Goal: Task Accomplishment & Management: Use online tool/utility

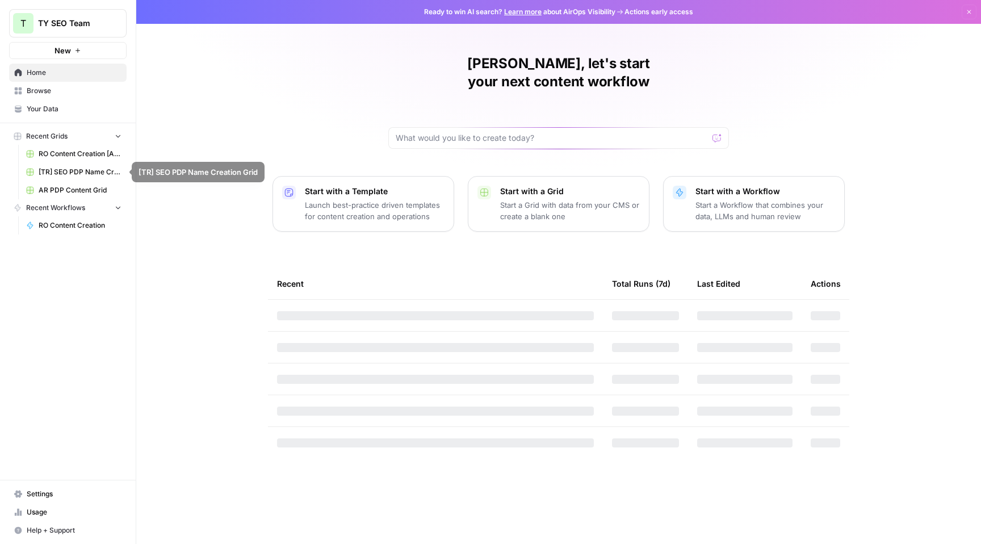
click at [65, 96] on link "Browse" at bounding box center [67, 91] width 117 height 18
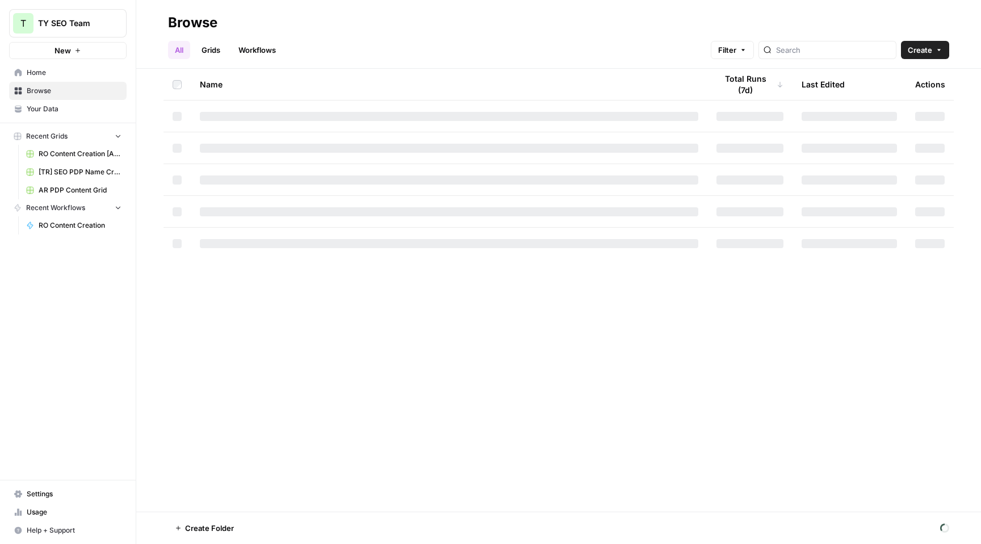
click at [220, 50] on link "Grids" at bounding box center [211, 50] width 32 height 18
click at [252, 47] on link "Workflows" at bounding box center [257, 50] width 51 height 18
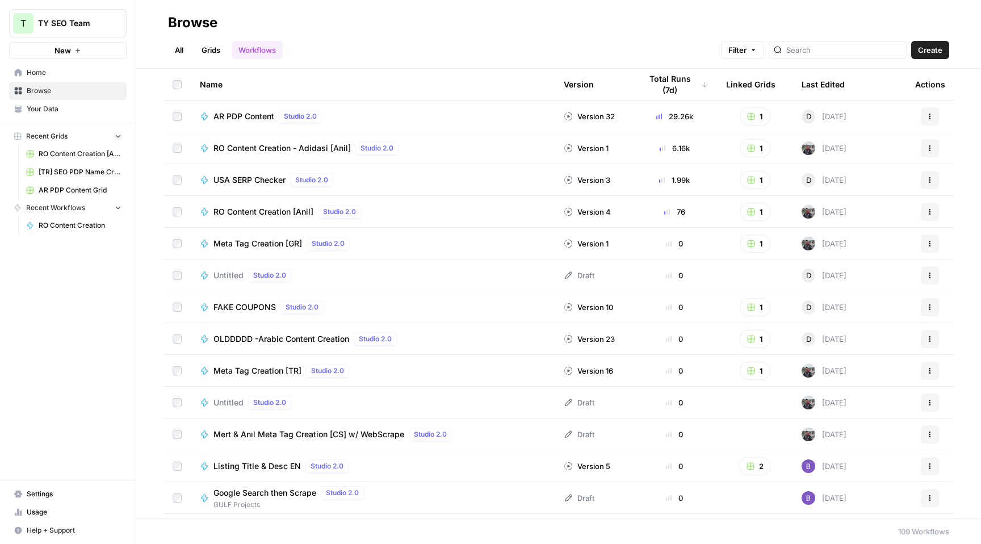
click at [217, 54] on link "Grids" at bounding box center [211, 50] width 32 height 18
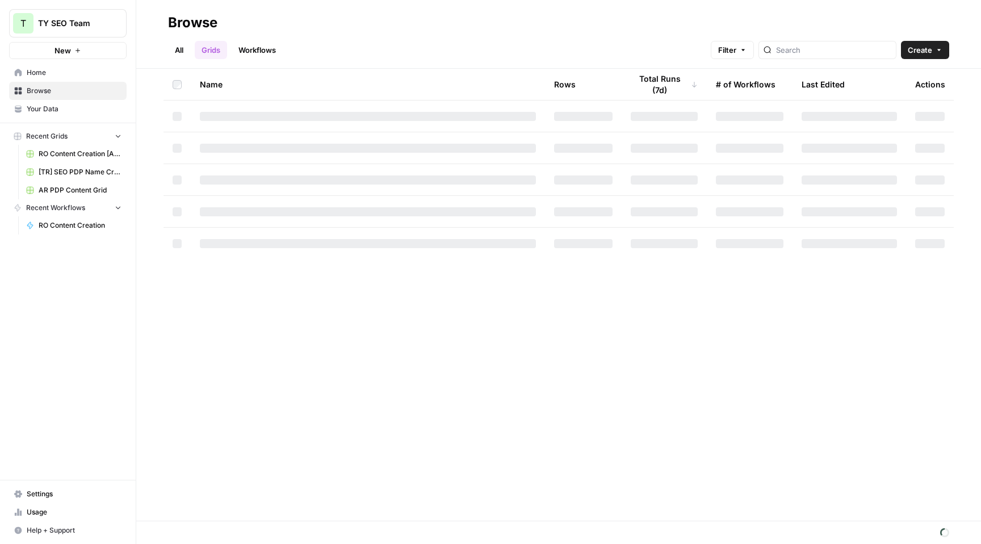
click at [259, 52] on link "Workflows" at bounding box center [257, 50] width 51 height 18
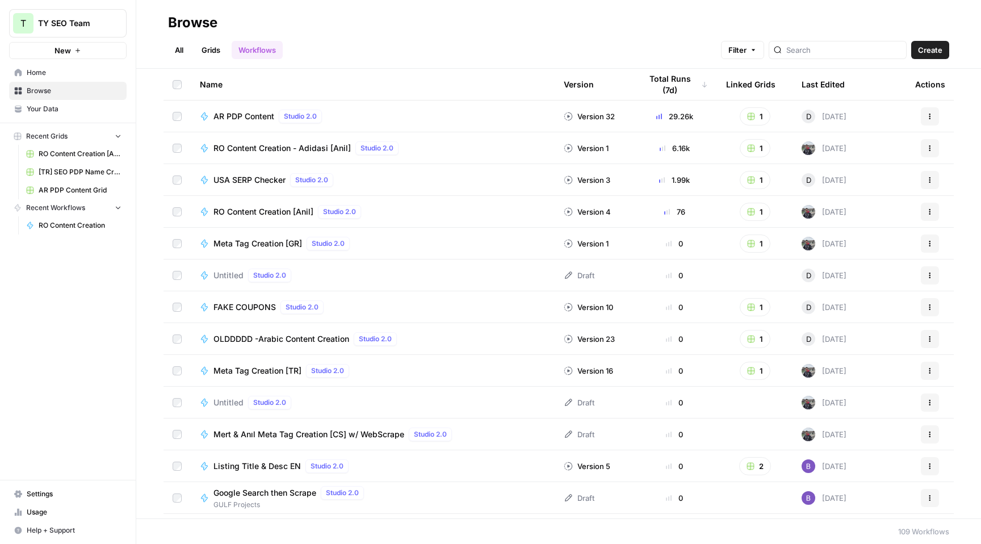
click at [667, 83] on div "Total Runs (7d)" at bounding box center [674, 84] width 67 height 31
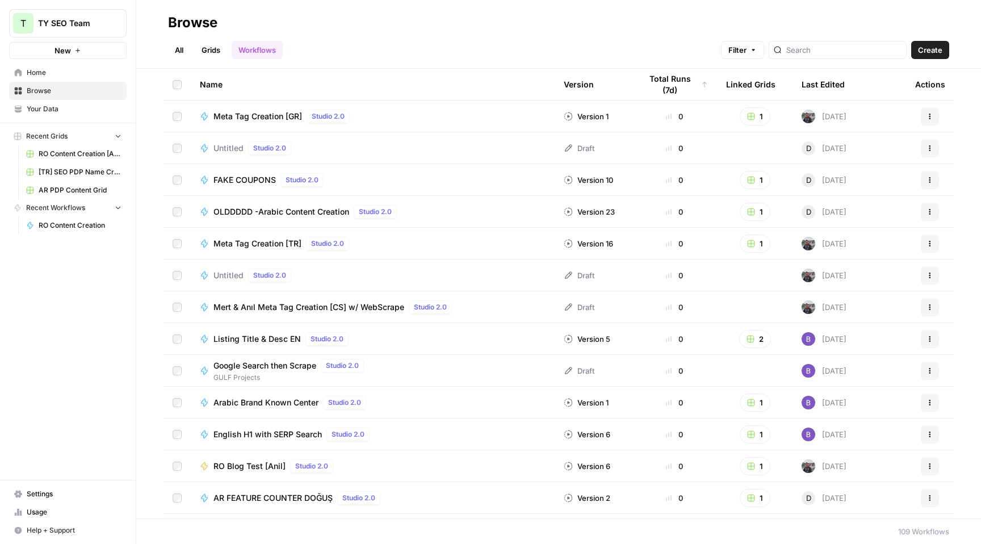
click at [667, 83] on div "Total Runs (7d)" at bounding box center [674, 84] width 67 height 31
click at [674, 84] on div "Total Runs (7d)" at bounding box center [670, 84] width 58 height 31
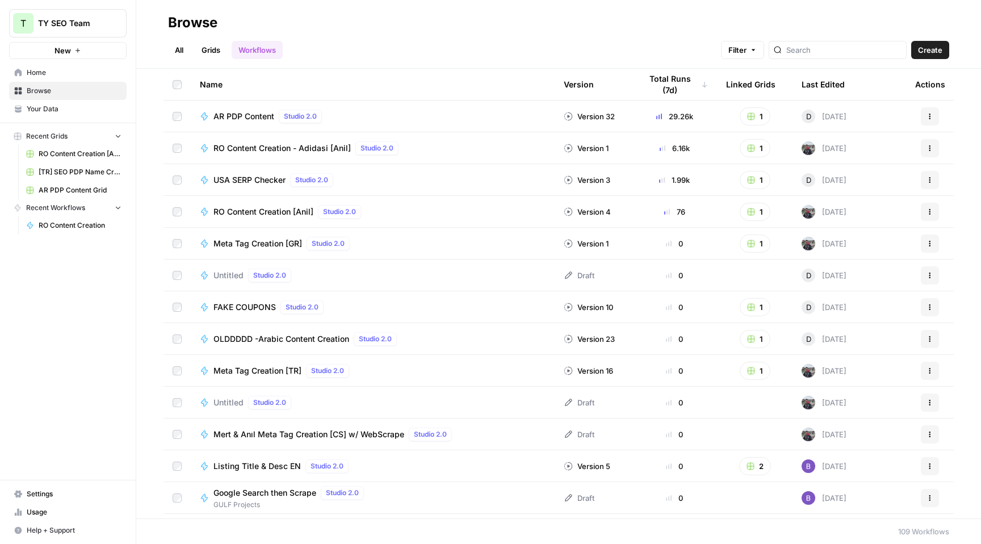
click at [212, 44] on link "Grids" at bounding box center [211, 50] width 32 height 18
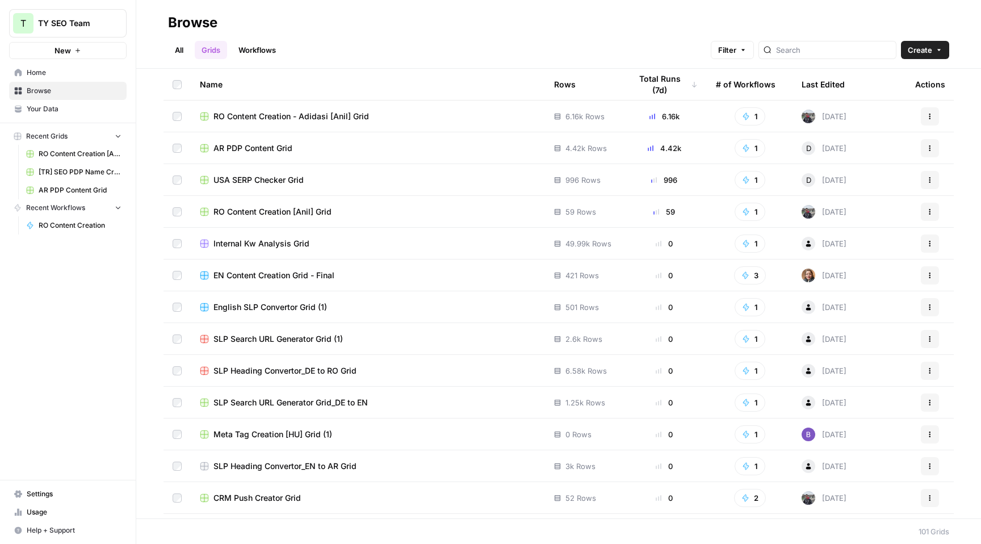
click at [267, 51] on link "Workflows" at bounding box center [257, 50] width 51 height 18
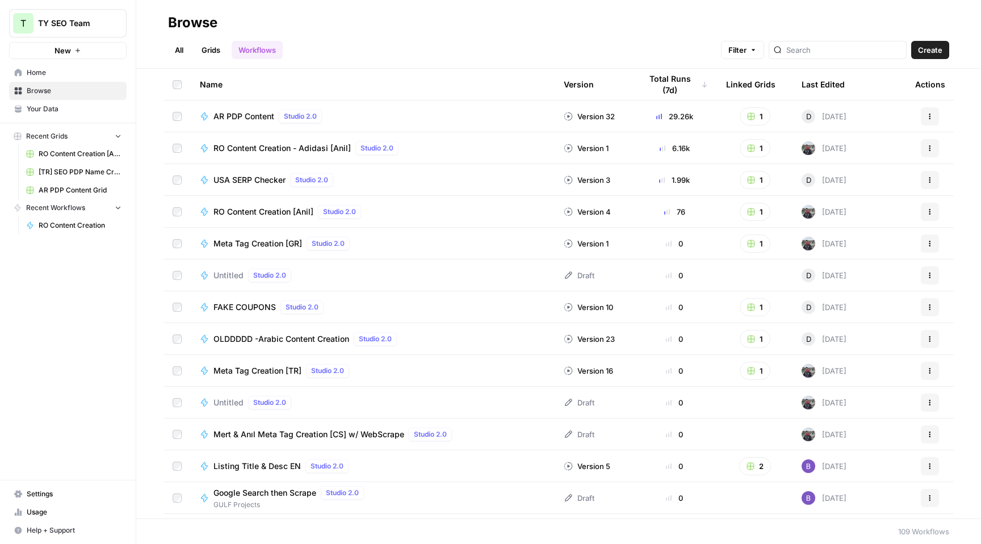
click at [301, 118] on span "Studio 2.0" at bounding box center [300, 116] width 33 height 10
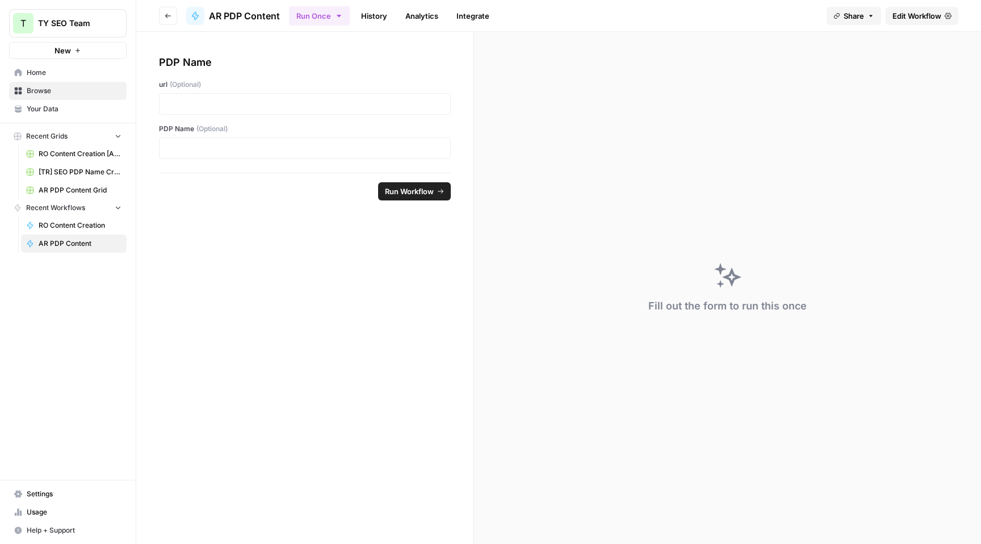
click at [931, 20] on span "Edit Workflow" at bounding box center [916, 15] width 49 height 11
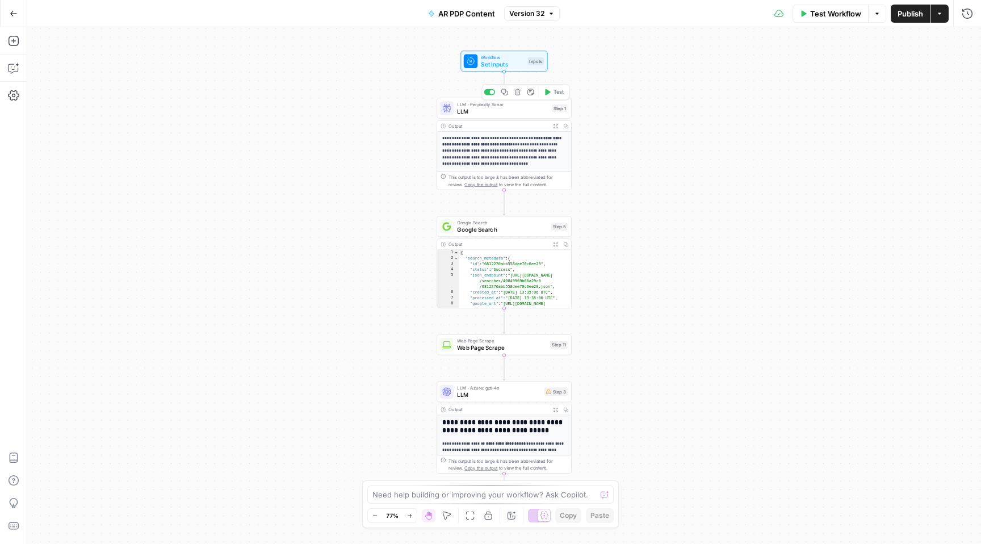
click at [480, 111] on span "LLM" at bounding box center [502, 111] width 91 height 9
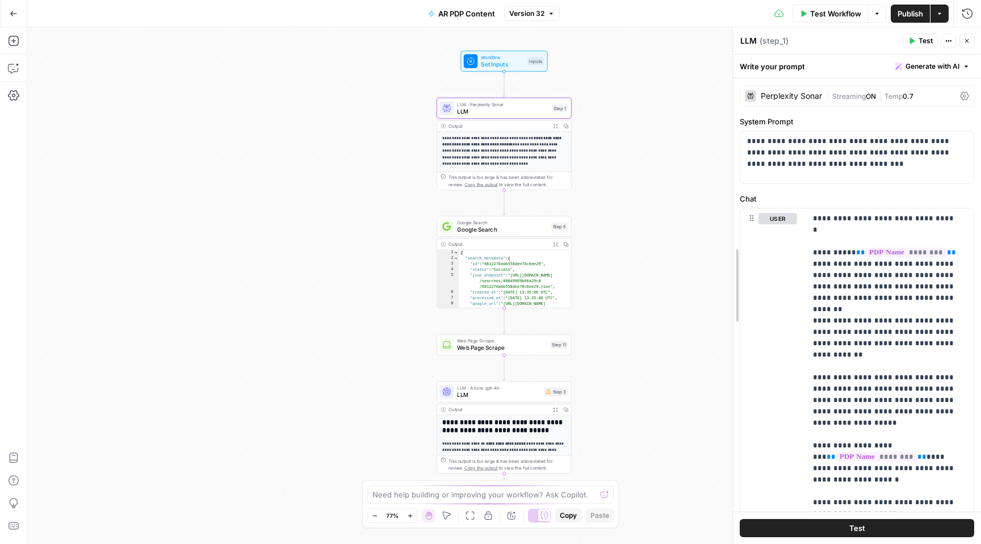
drag, startPoint x: 755, startPoint y: 200, endPoint x: 470, endPoint y: 207, distance: 285.0
click at [470, 207] on body "**********" at bounding box center [490, 272] width 981 height 544
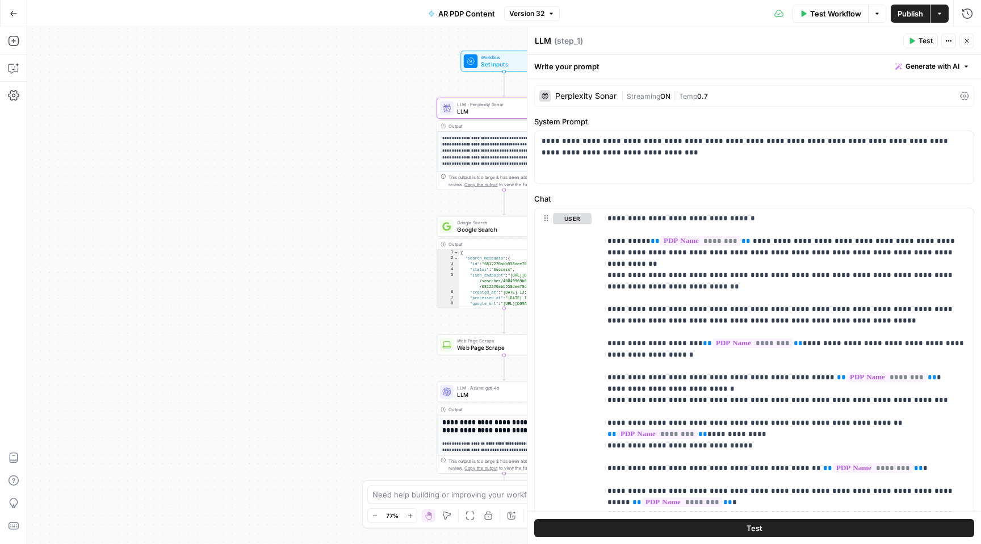
click at [346, 44] on div "**********" at bounding box center [503, 285] width 953 height 516
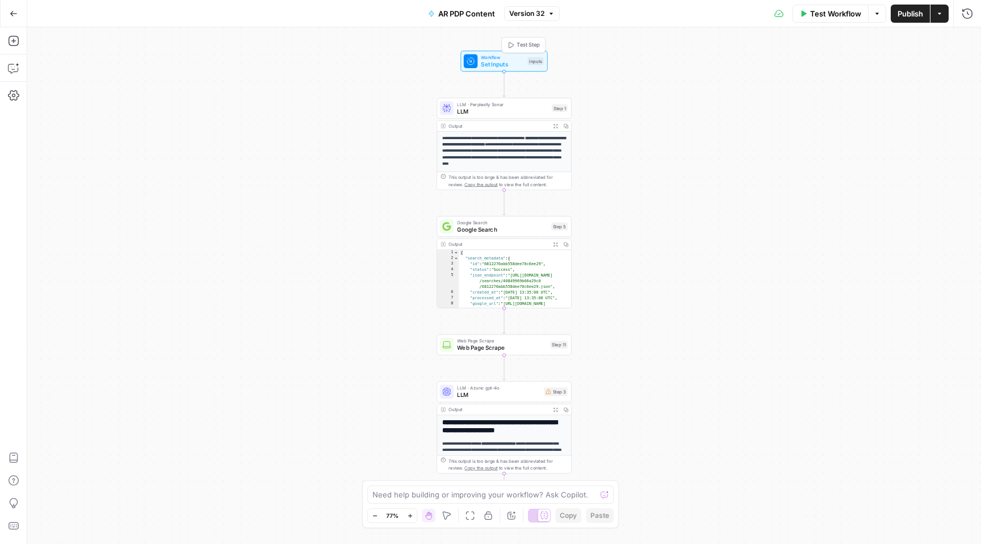
click at [495, 61] on span "Set Inputs" at bounding box center [502, 64] width 43 height 9
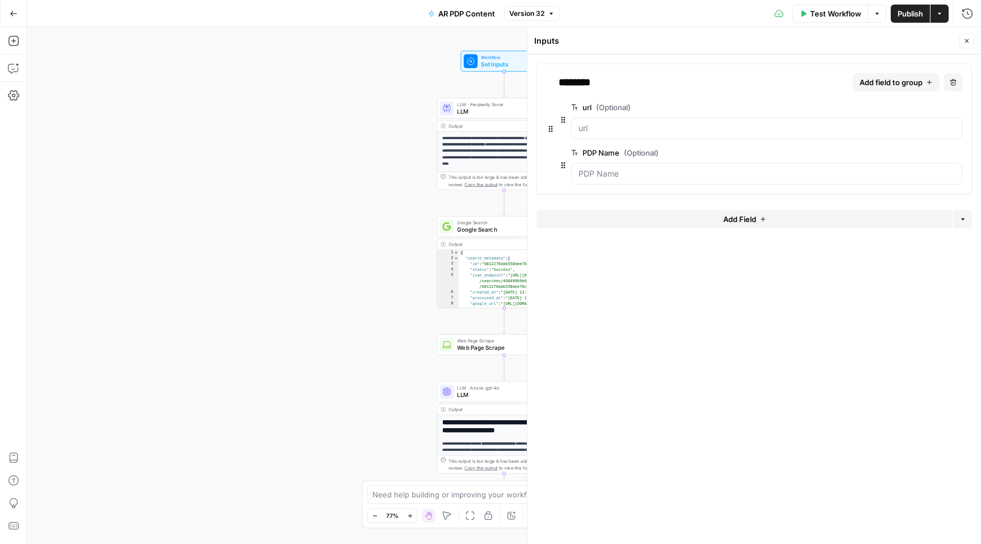
click at [961, 42] on button "Close" at bounding box center [966, 40] width 15 height 15
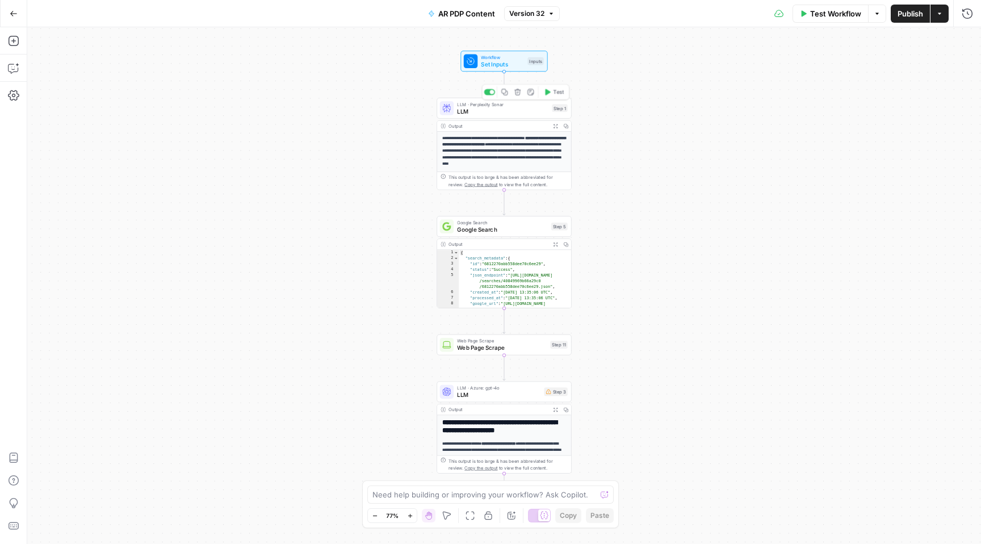
click at [504, 114] on span "LLM" at bounding box center [502, 111] width 91 height 9
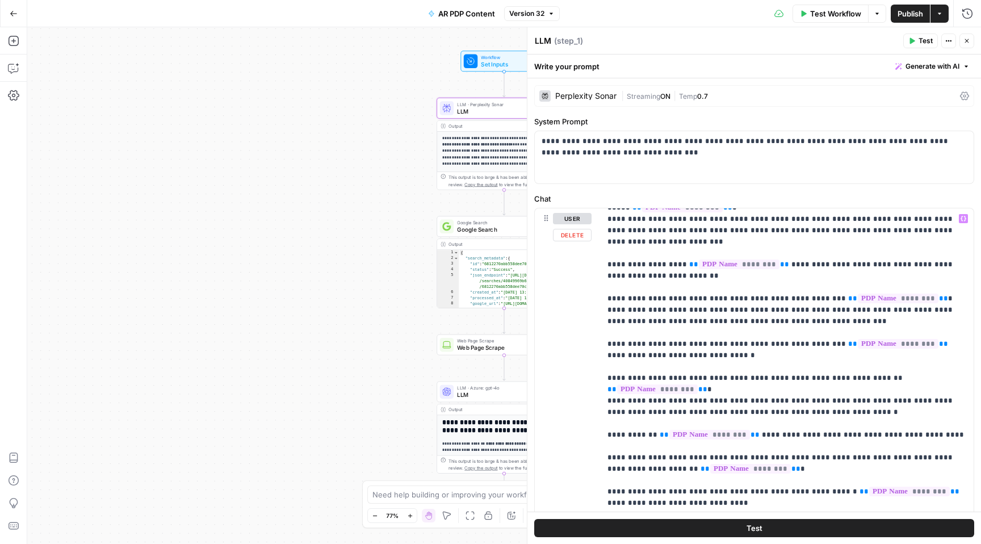
scroll to position [341, 0]
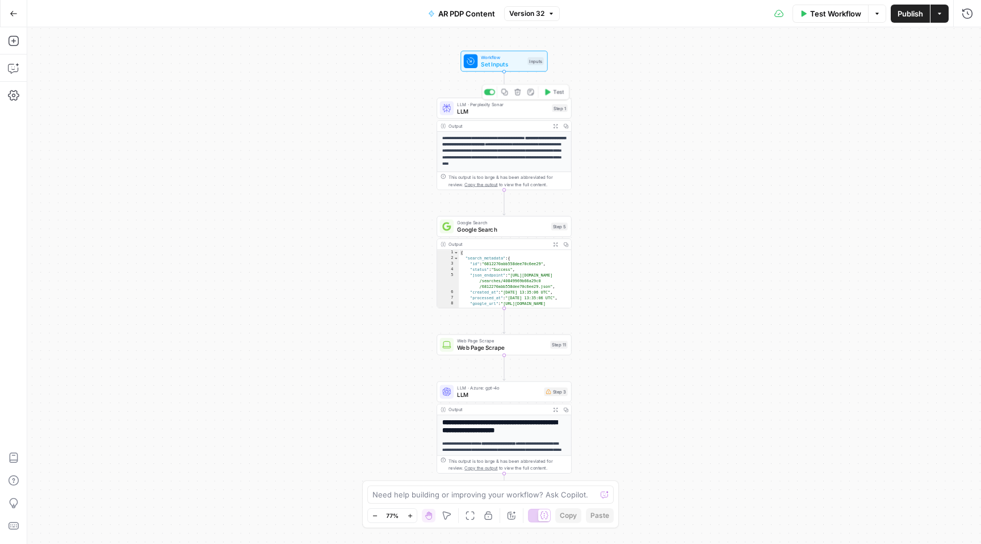
click at [491, 111] on span "LLM" at bounding box center [502, 111] width 91 height 9
click at [503, 63] on span "Set Inputs" at bounding box center [502, 64] width 43 height 9
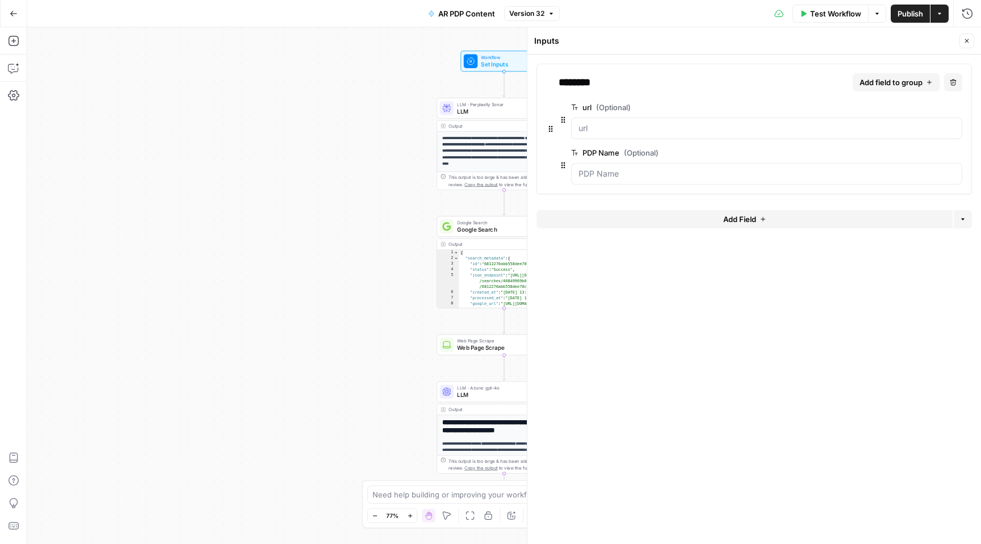
click at [418, 142] on div "**********" at bounding box center [503, 285] width 953 height 516
click at [476, 114] on span "LLM" at bounding box center [502, 111] width 91 height 9
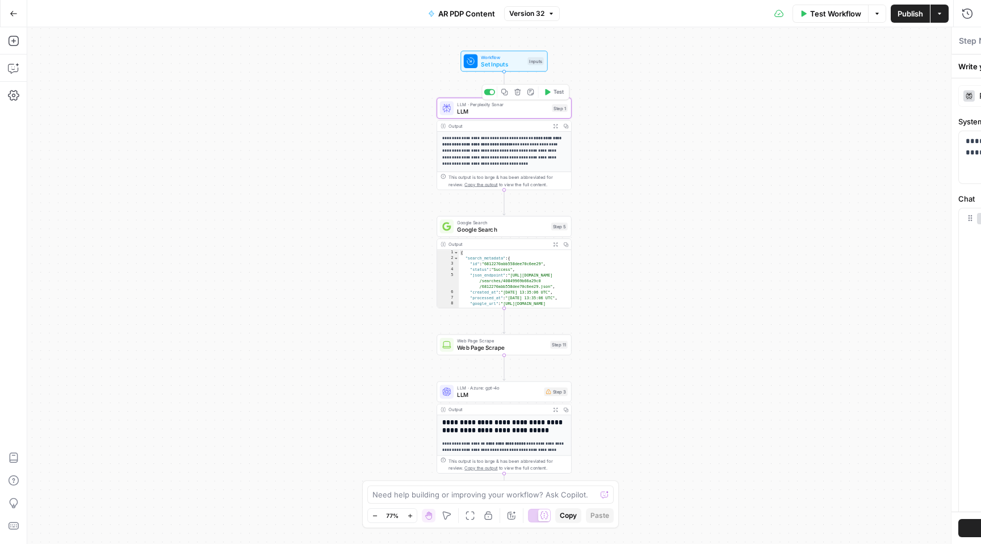
type textarea "LLM"
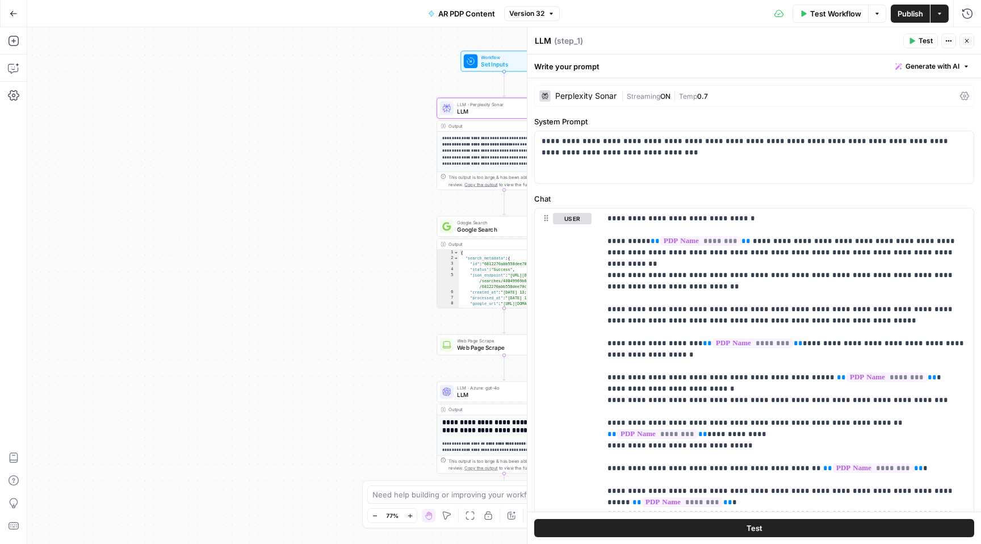
click at [961, 94] on icon at bounding box center [964, 95] width 9 height 9
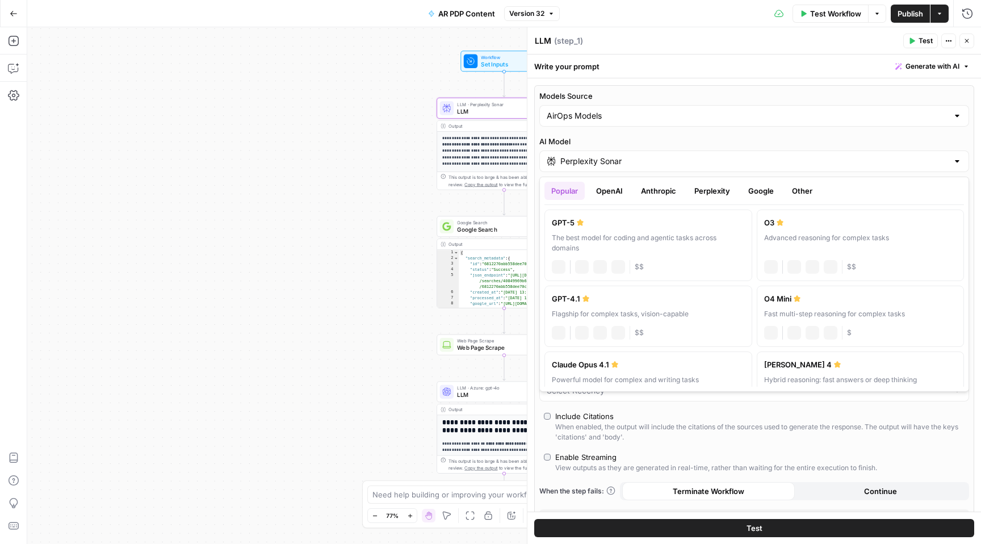
click at [766, 163] on input "Perplexity Sonar" at bounding box center [754, 160] width 388 height 11
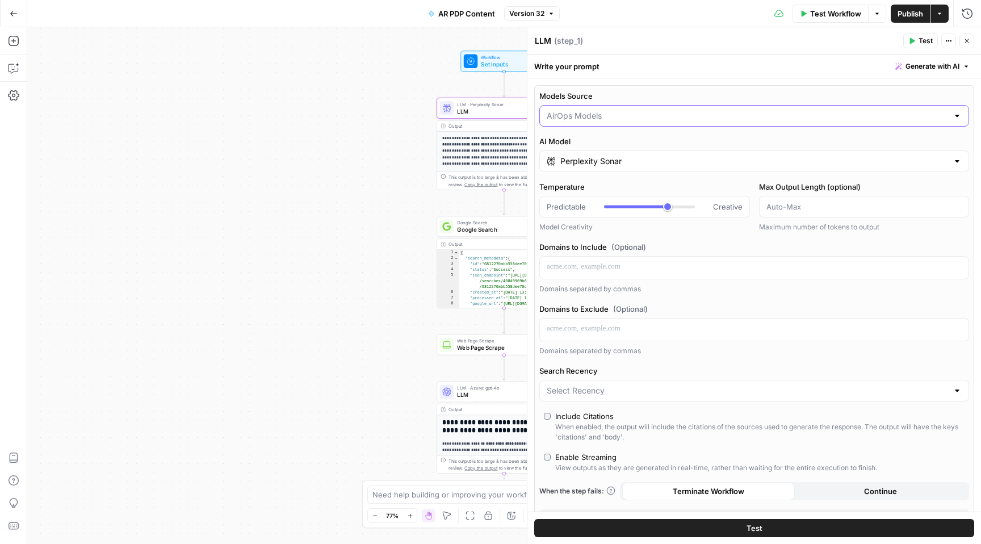
click at [728, 117] on input "Models Source" at bounding box center [747, 115] width 401 height 11
type input "AirOps Models"
click at [736, 244] on label "Domains to Include (Optional)" at bounding box center [754, 246] width 430 height 11
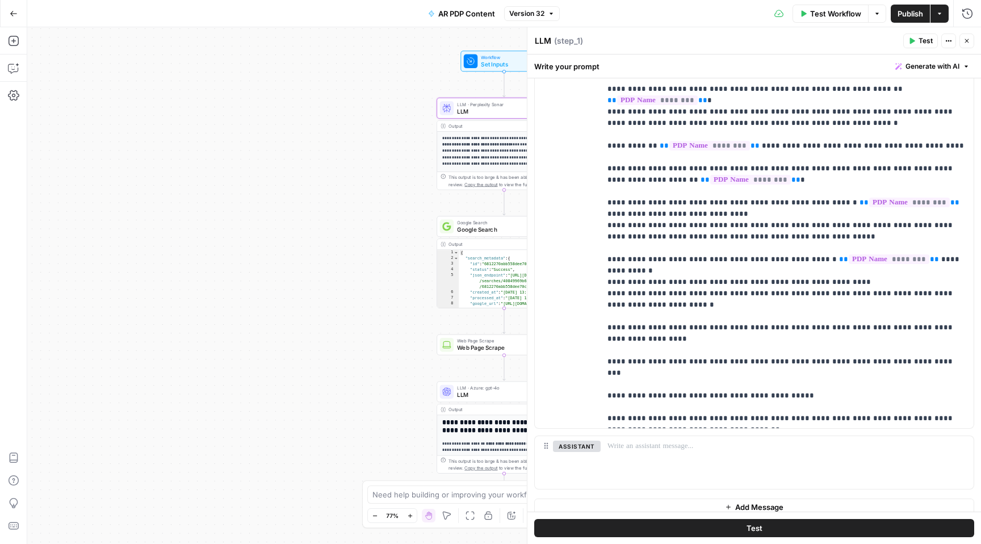
scroll to position [678, 0]
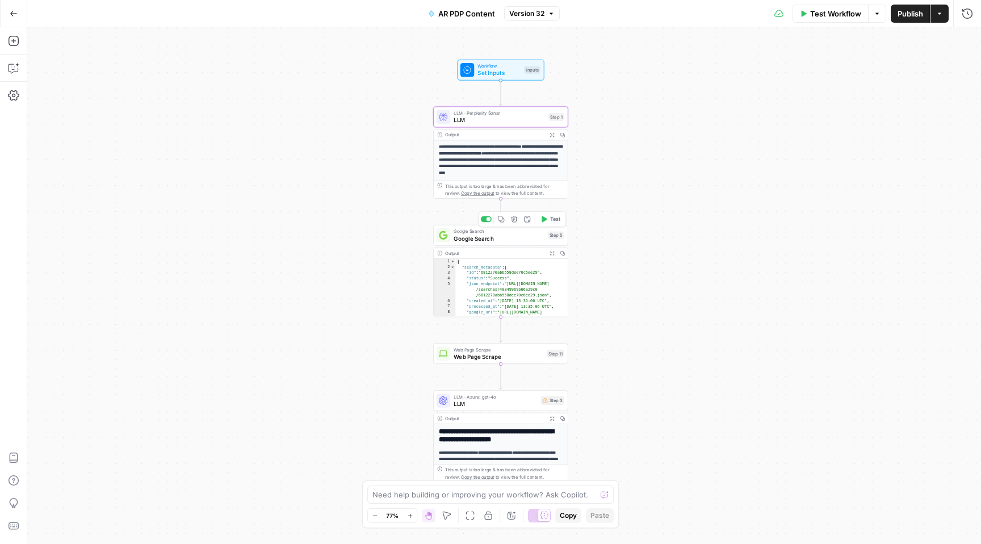
click at [507, 238] on span "Google Search" at bounding box center [498, 238] width 90 height 9
click at [497, 360] on span "Web Page Scrape" at bounding box center [498, 356] width 90 height 9
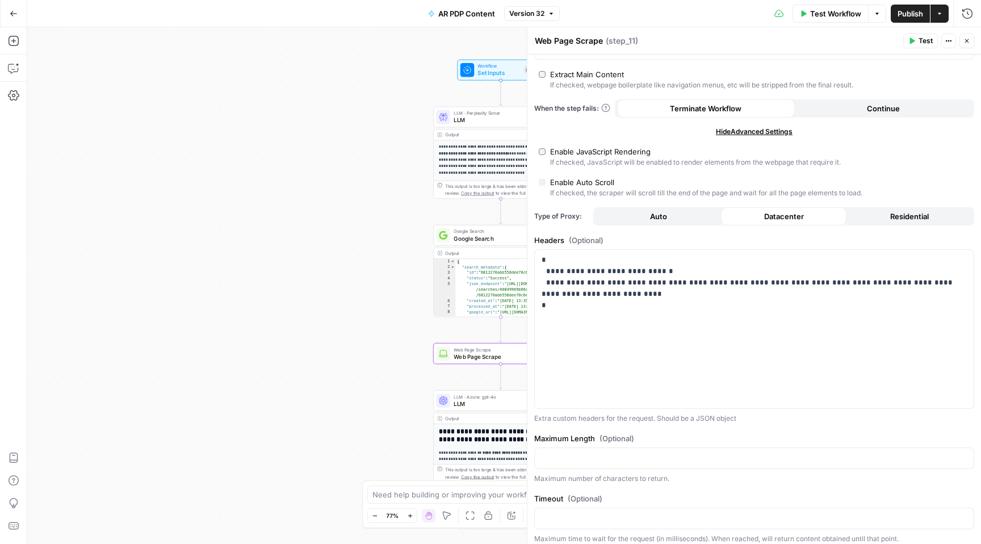
scroll to position [137, 0]
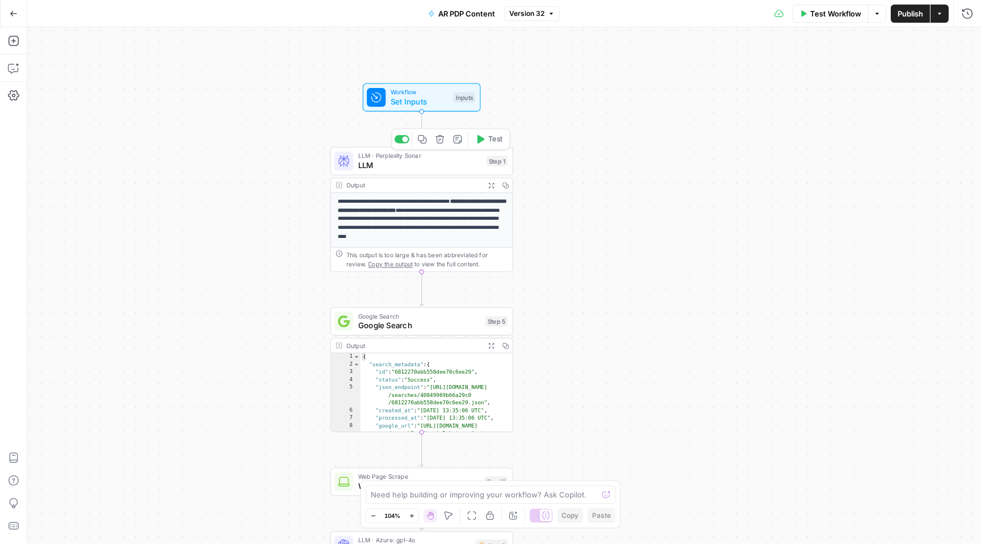
click at [420, 160] on span "LLM" at bounding box center [420, 165] width 124 height 12
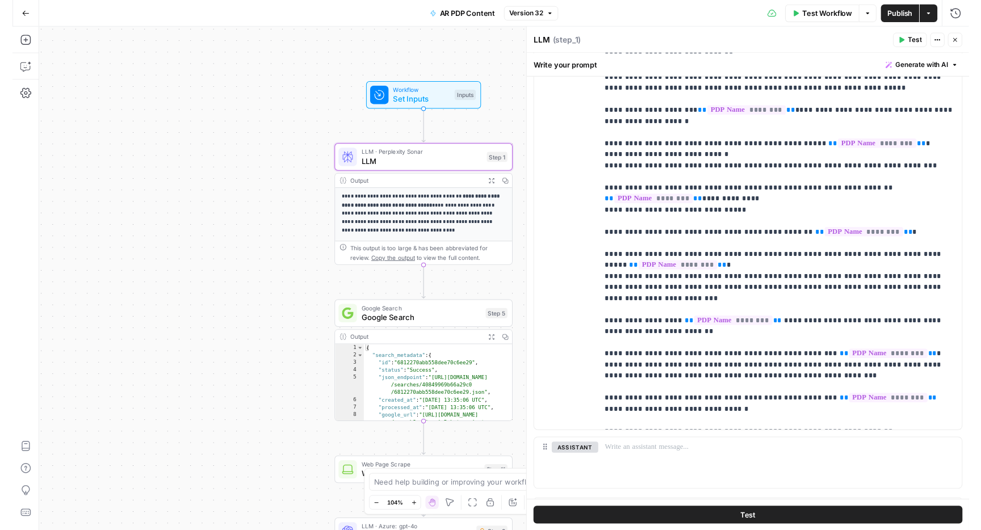
scroll to position [253, 0]
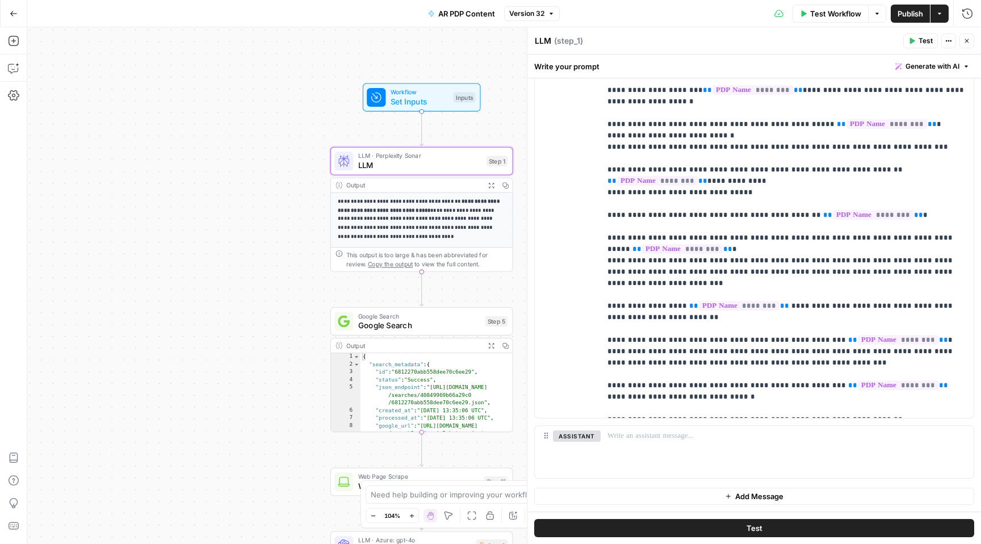
click at [395, 211] on strong "**********" at bounding box center [419, 206] width 163 height 14
click at [426, 327] on span "Google Search" at bounding box center [419, 326] width 123 height 12
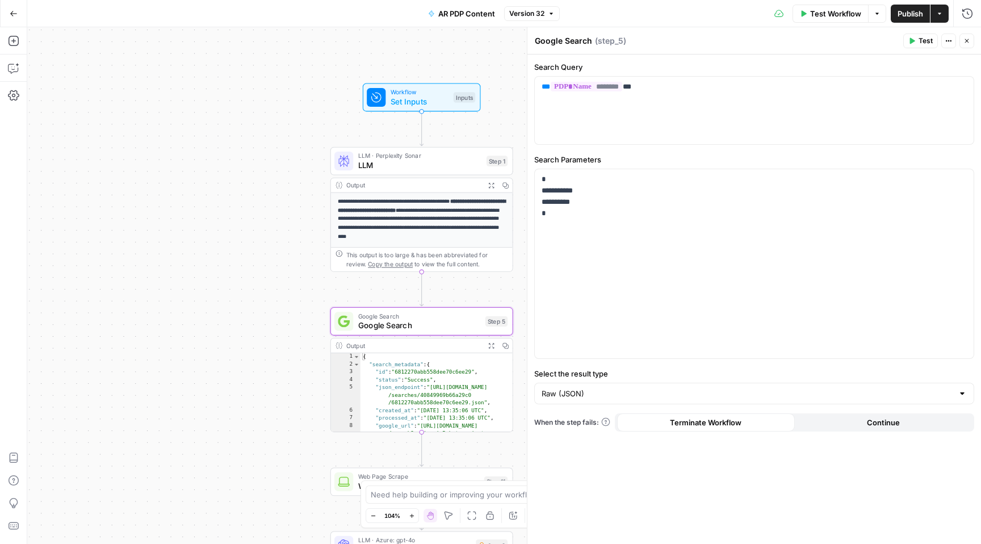
click at [301, 292] on div "**********" at bounding box center [503, 285] width 953 height 516
